Goal: Ask a question

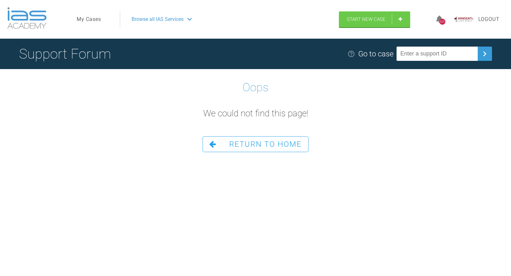
click at [418, 53] on input "text" at bounding box center [437, 54] width 81 height 14
click at [486, 54] on img at bounding box center [485, 54] width 10 height 10
click at [410, 53] on input "#WSS7KRIU" at bounding box center [437, 54] width 81 height 14
type input "WSS7KRIU"
click at [484, 55] on img at bounding box center [485, 54] width 10 height 10
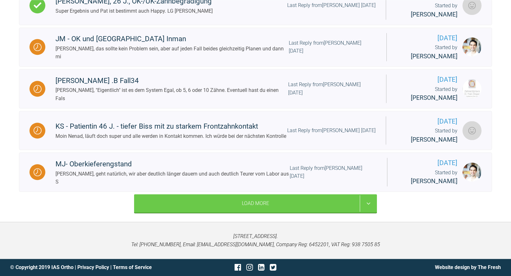
scroll to position [548, 0]
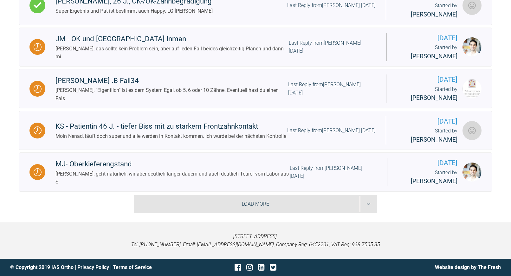
click at [285, 203] on div "Load More" at bounding box center [255, 204] width 243 height 18
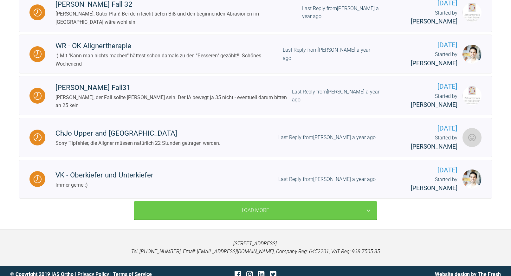
scroll to position [1091, 0]
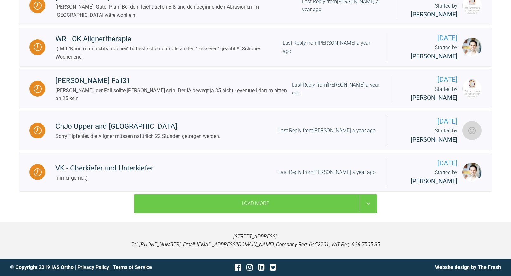
click at [289, 199] on div "Load More" at bounding box center [255, 203] width 243 height 18
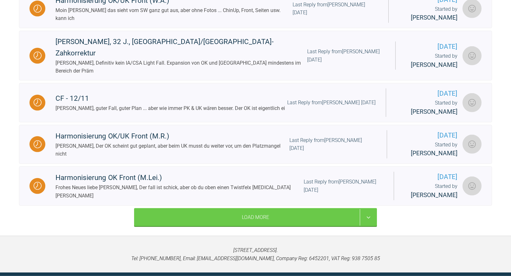
scroll to position [1770, 0]
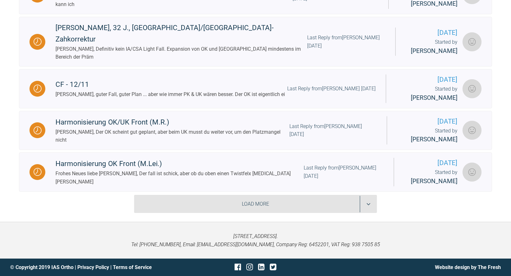
click at [318, 213] on div "Load More" at bounding box center [255, 204] width 243 height 18
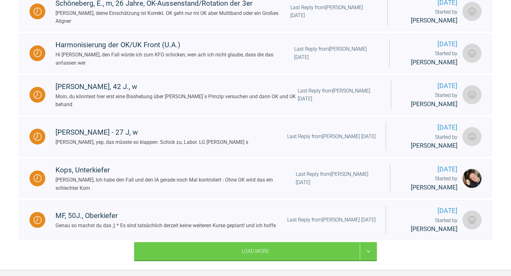
scroll to position [2556, 0]
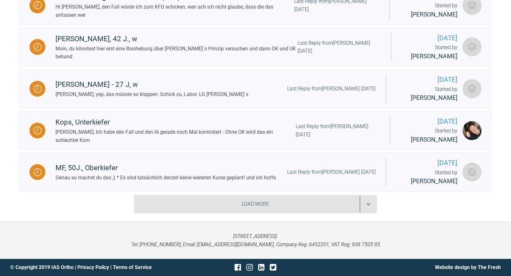
click at [306, 201] on div "Load More" at bounding box center [255, 204] width 243 height 18
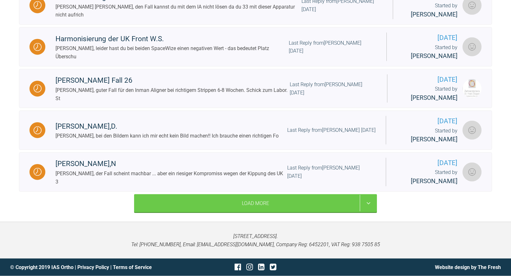
scroll to position [3106, 0]
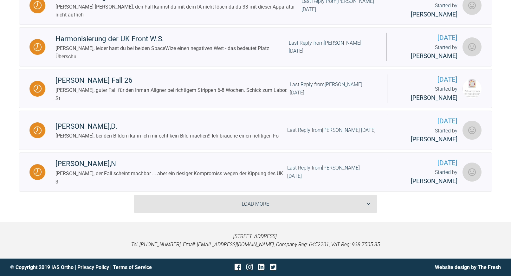
click at [343, 208] on div "Load More" at bounding box center [255, 204] width 243 height 18
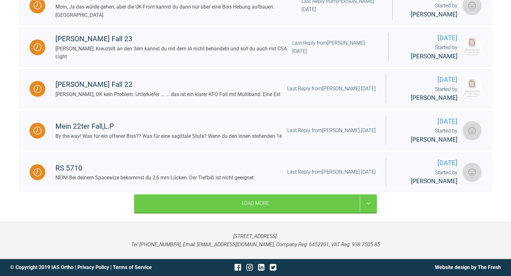
scroll to position [3928, 0]
